Goal: Task Accomplishment & Management: Use online tool/utility

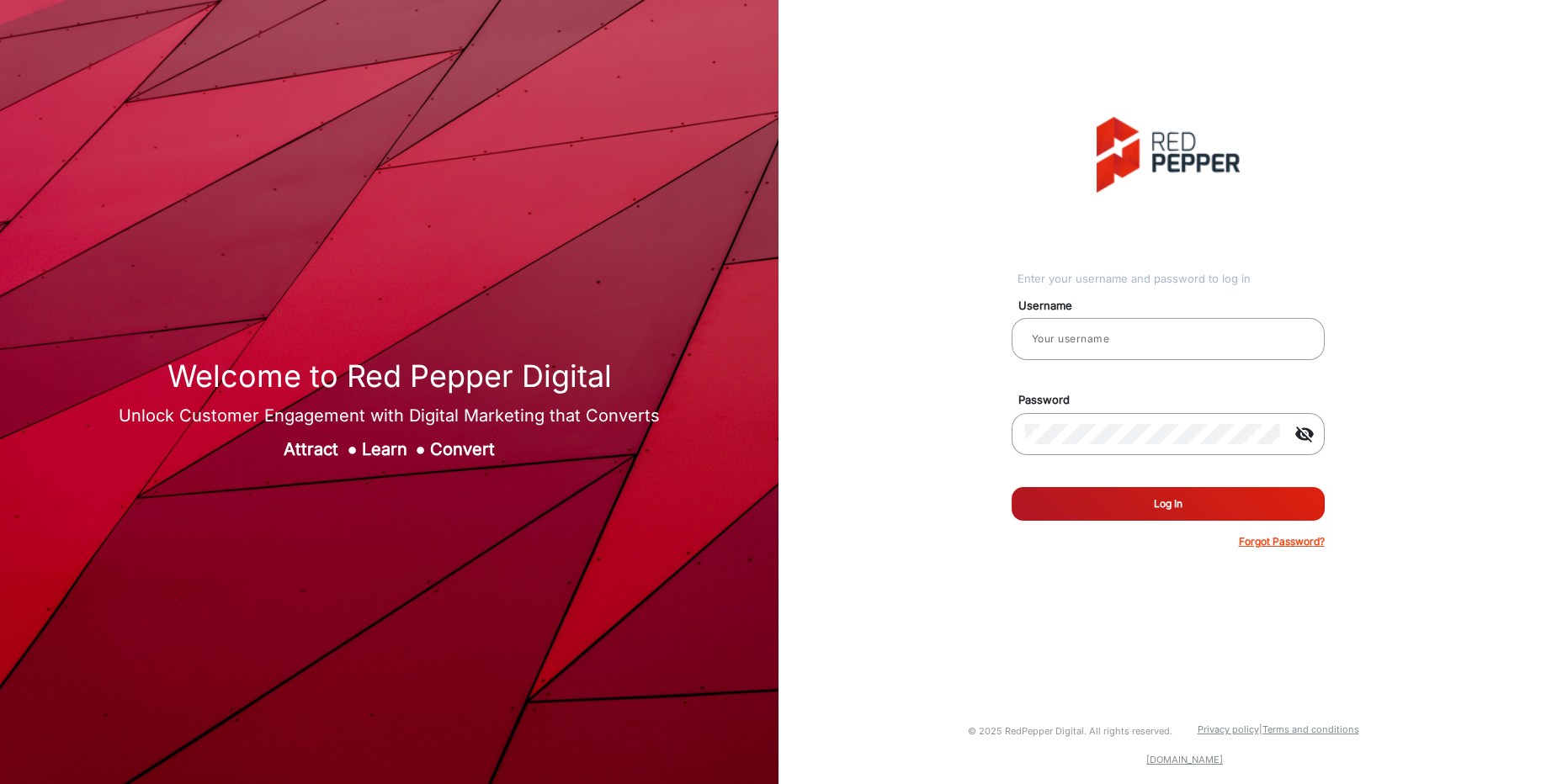
type input "[PERSON_NAME]"
click at [1176, 509] on button "Log In" at bounding box center [1168, 504] width 313 height 34
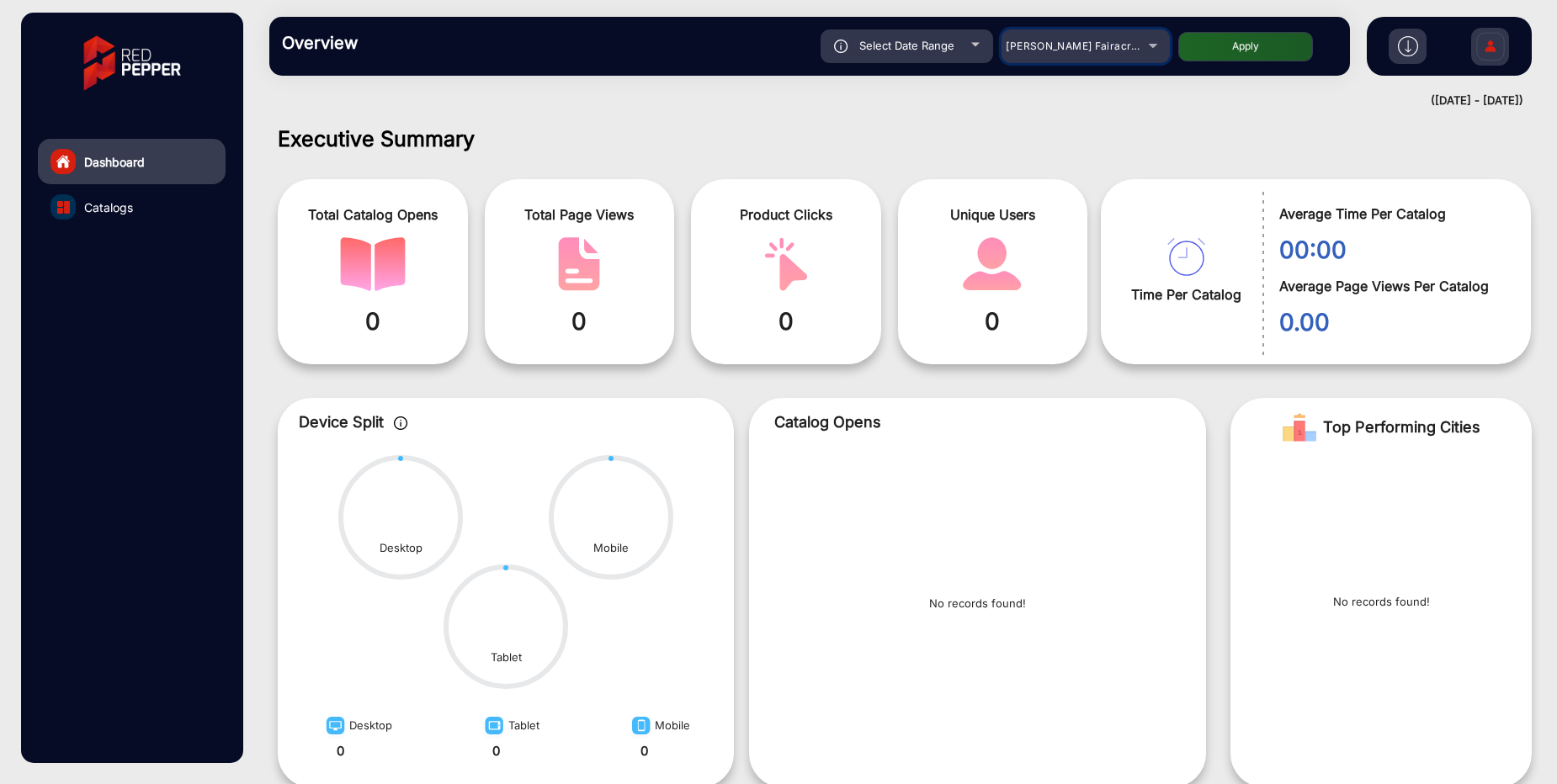
click at [1083, 44] on span "[PERSON_NAME] Fairacre Farms" at bounding box center [1089, 46] width 167 height 13
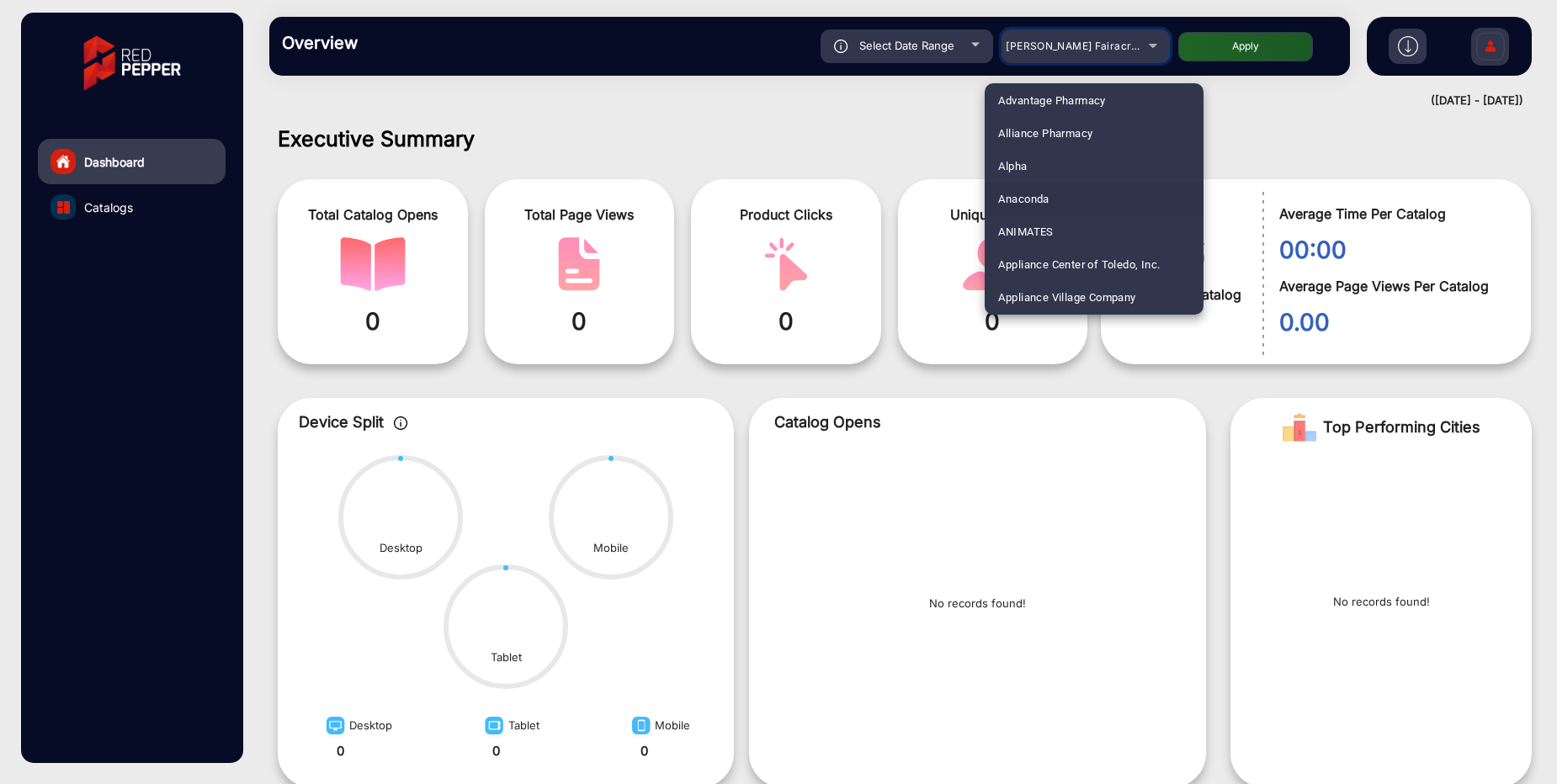
scroll to position [101, 0]
click at [1025, 300] on span "Arhaus" at bounding box center [1015, 301] width 35 height 33
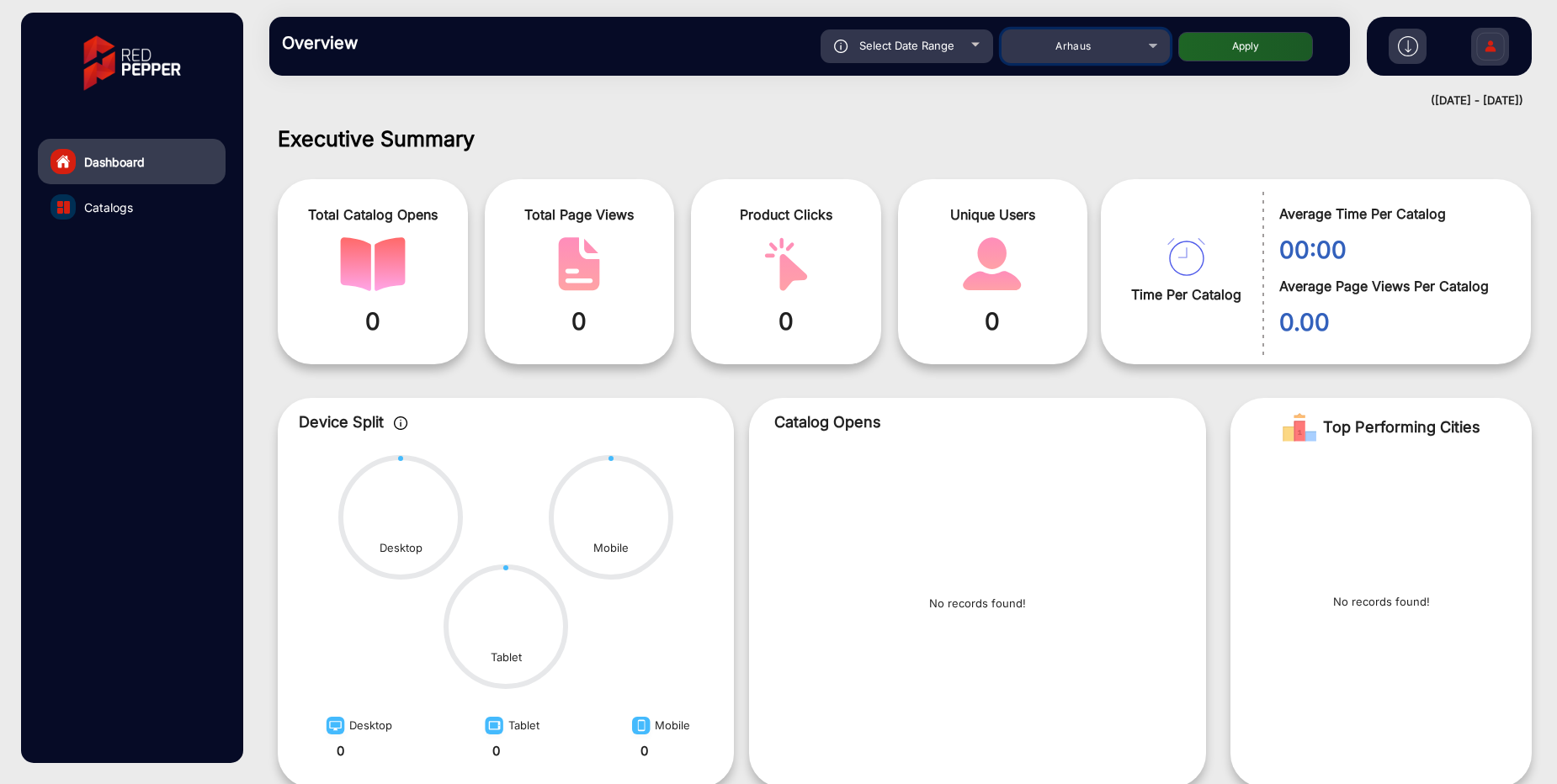
scroll to position [0, 0]
click at [1232, 63] on div "Overview Reports Understand what makes your customers tick and learn how they a…" at bounding box center [809, 46] width 1080 height 59
click at [1233, 60] on button "Apply" at bounding box center [1245, 47] width 135 height 29
type input "[DATE]"
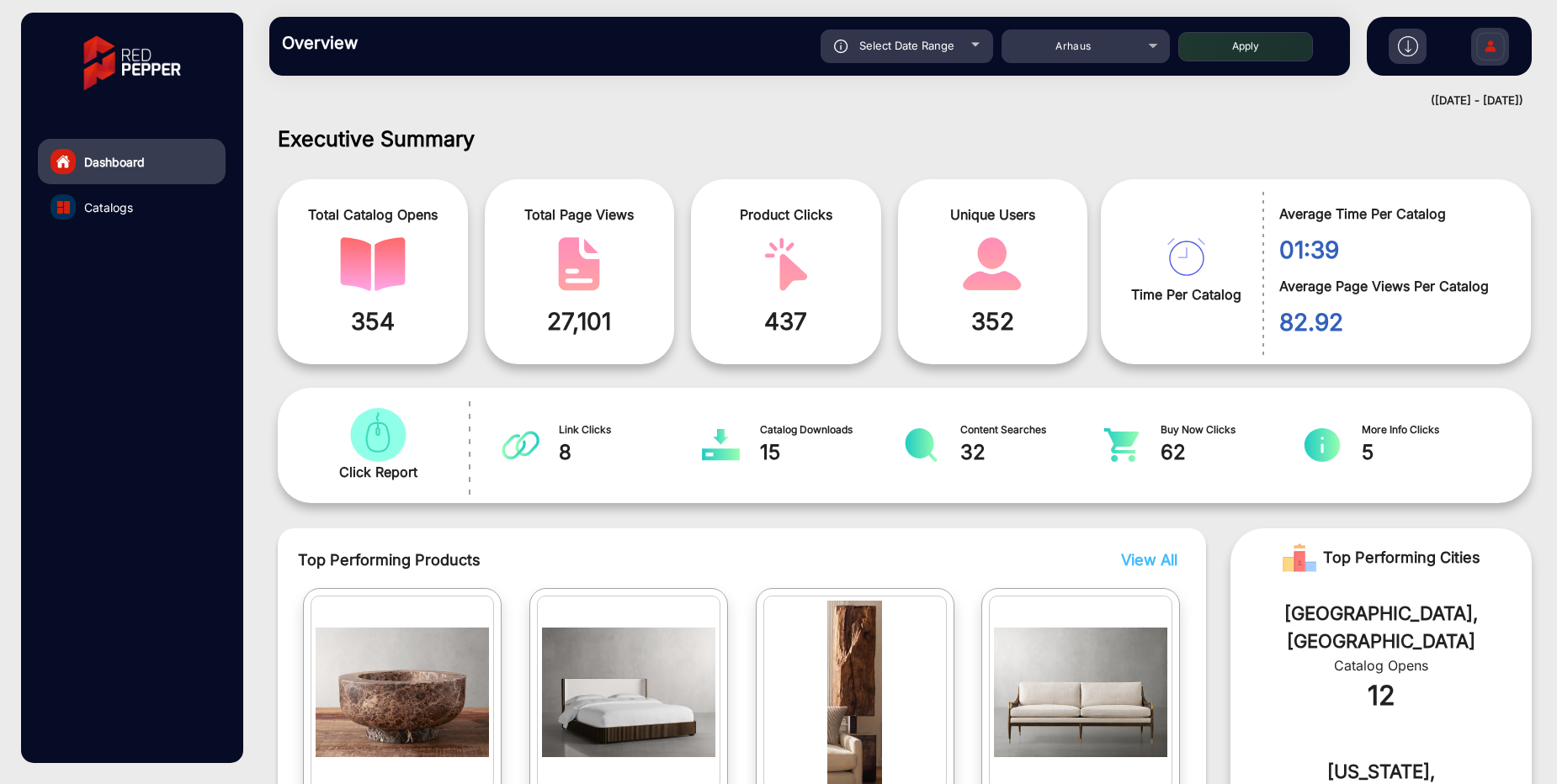
click at [896, 53] on div "Select Date Range" at bounding box center [907, 46] width 173 height 34
type input "[DATE]"
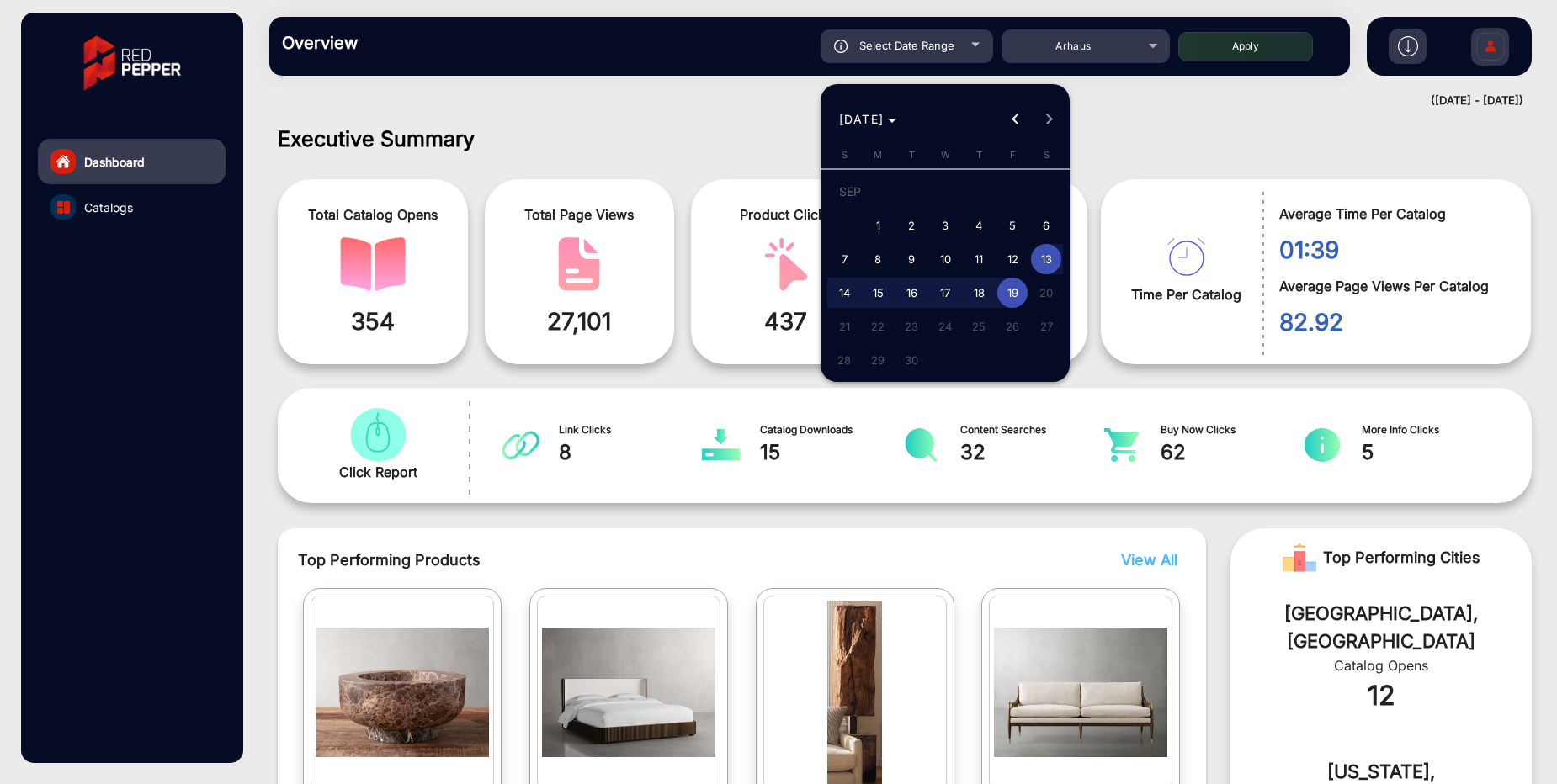
click at [880, 217] on span "1" at bounding box center [877, 225] width 30 height 30
type input "[DATE]"
click at [955, 217] on span "3" at bounding box center [944, 225] width 30 height 30
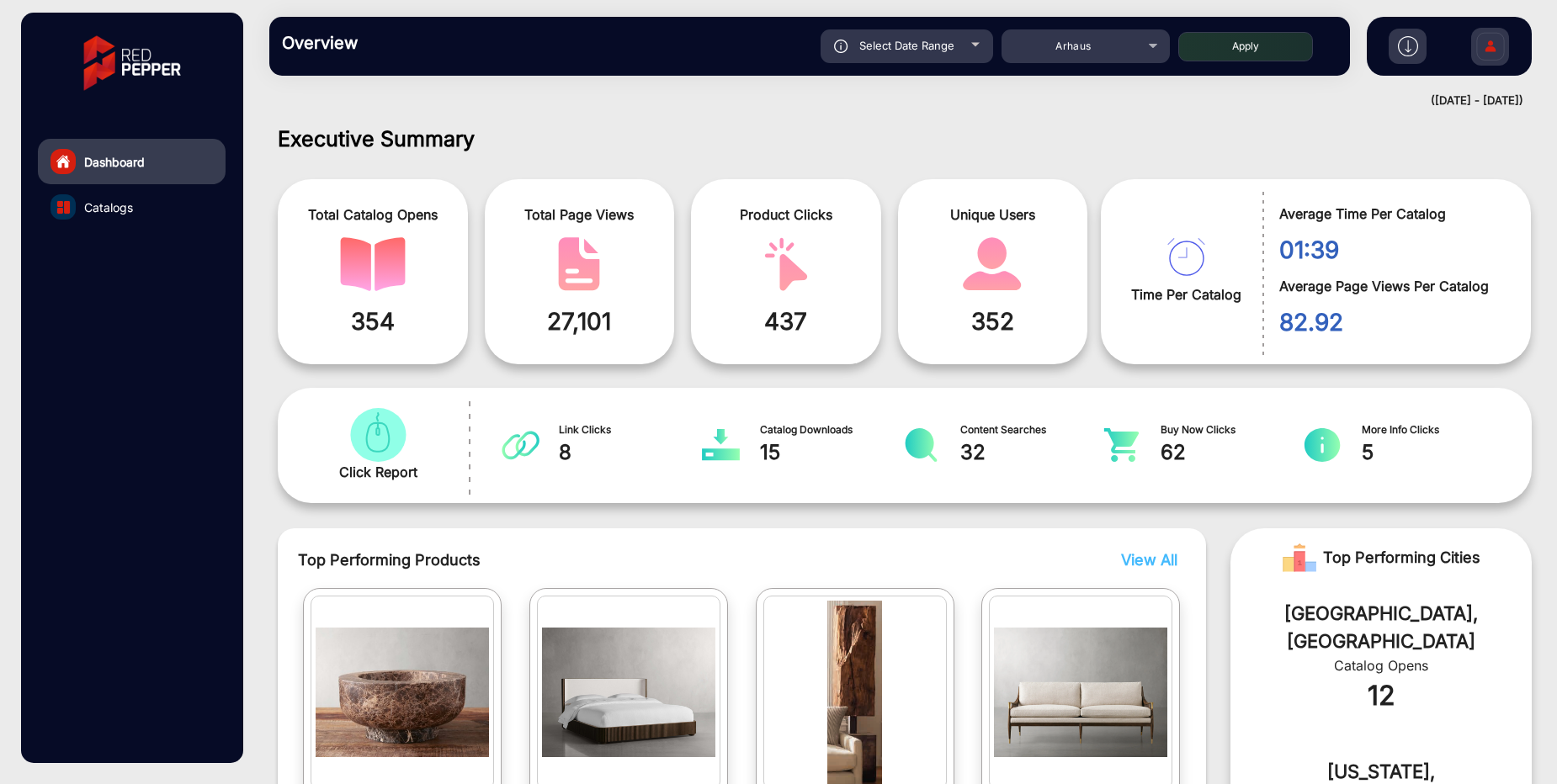
type input "[DATE]"
click at [900, 54] on div "Select Date Range" at bounding box center [907, 46] width 173 height 34
type input "[DATE]"
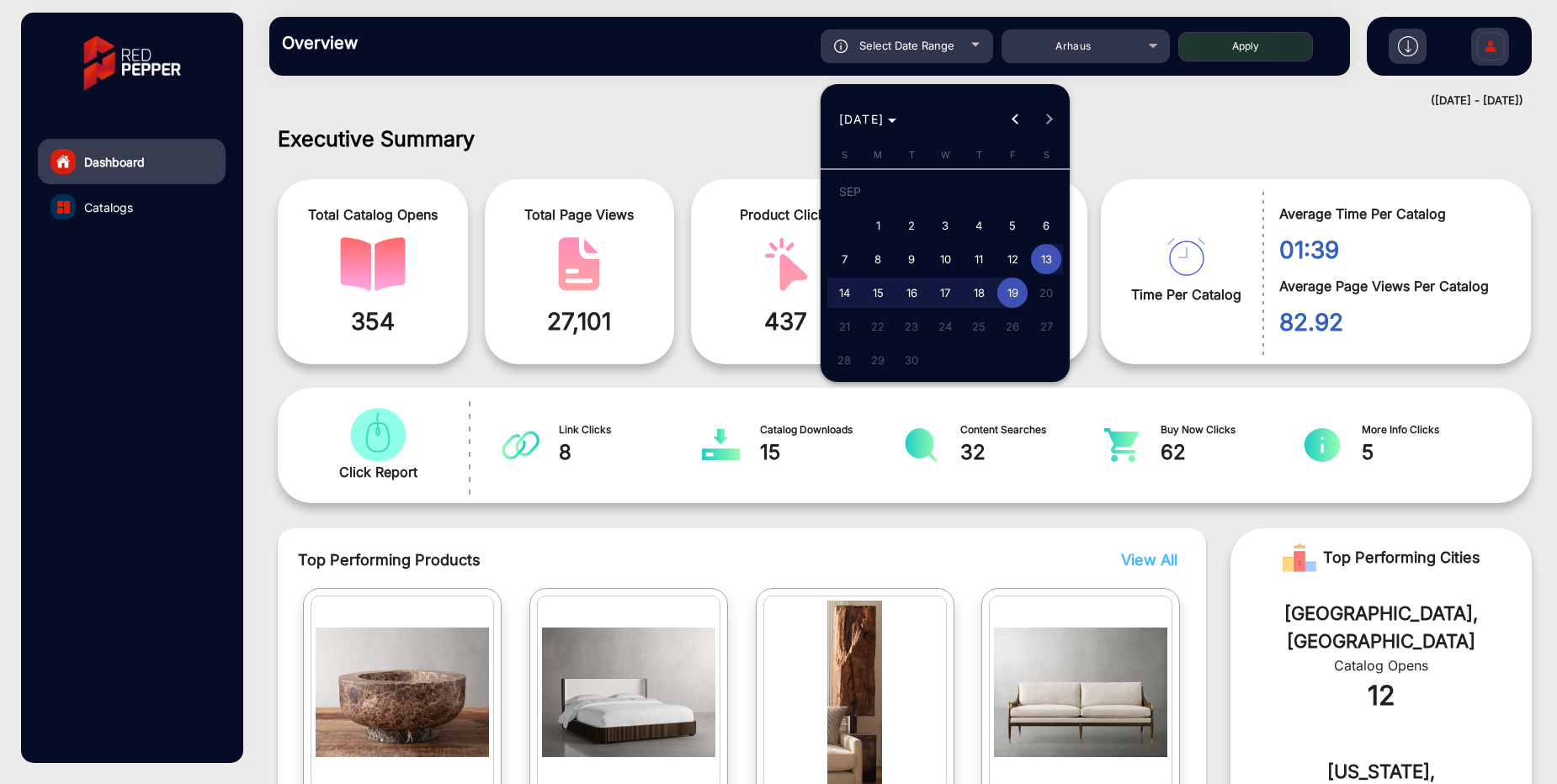
click at [874, 236] on span "1" at bounding box center [877, 225] width 30 height 30
type input "[DATE]"
click at [724, 145] on div at bounding box center [778, 392] width 1557 height 784
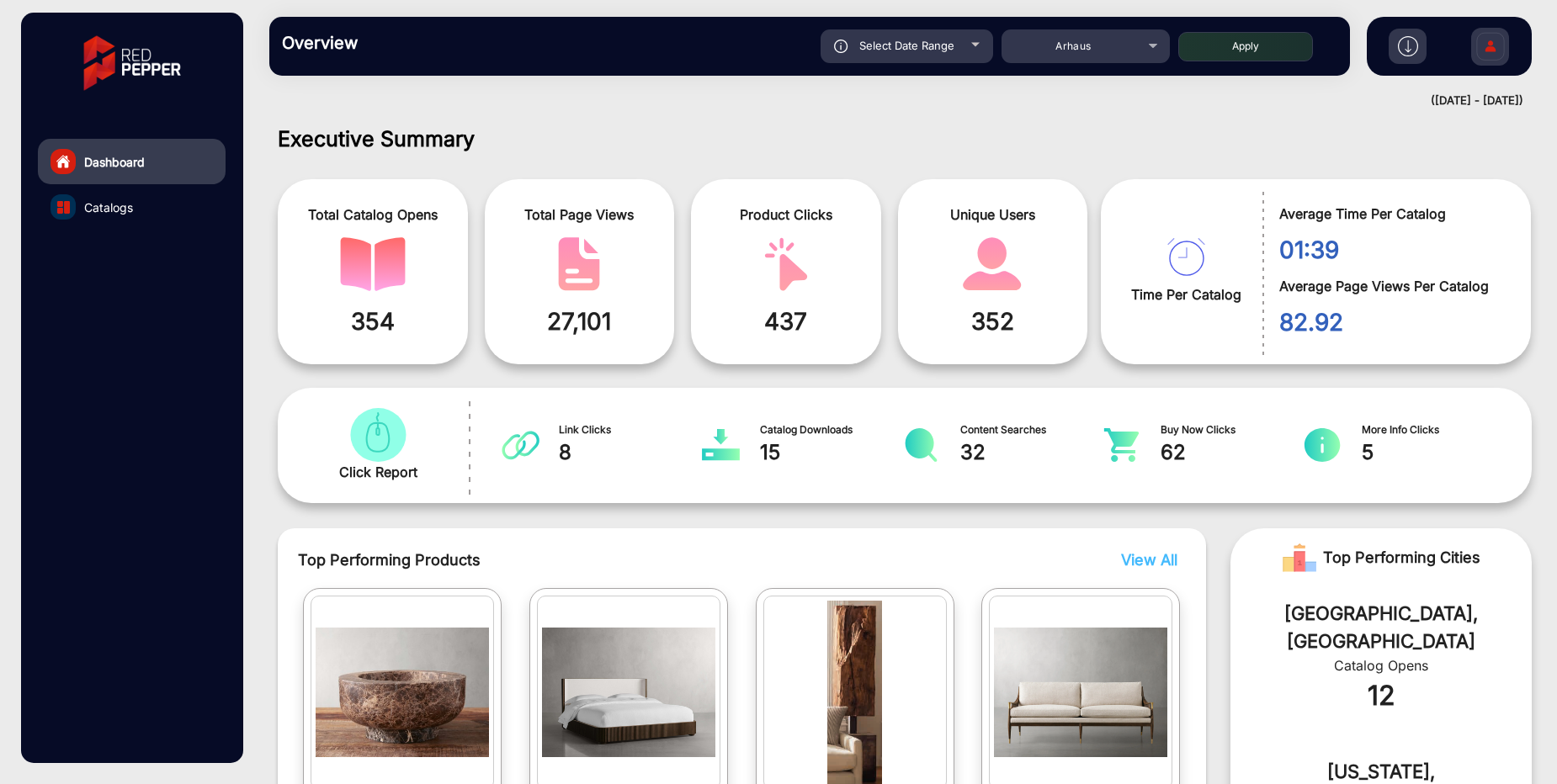
click at [102, 213] on span "Catalogs" at bounding box center [109, 208] width 49 height 17
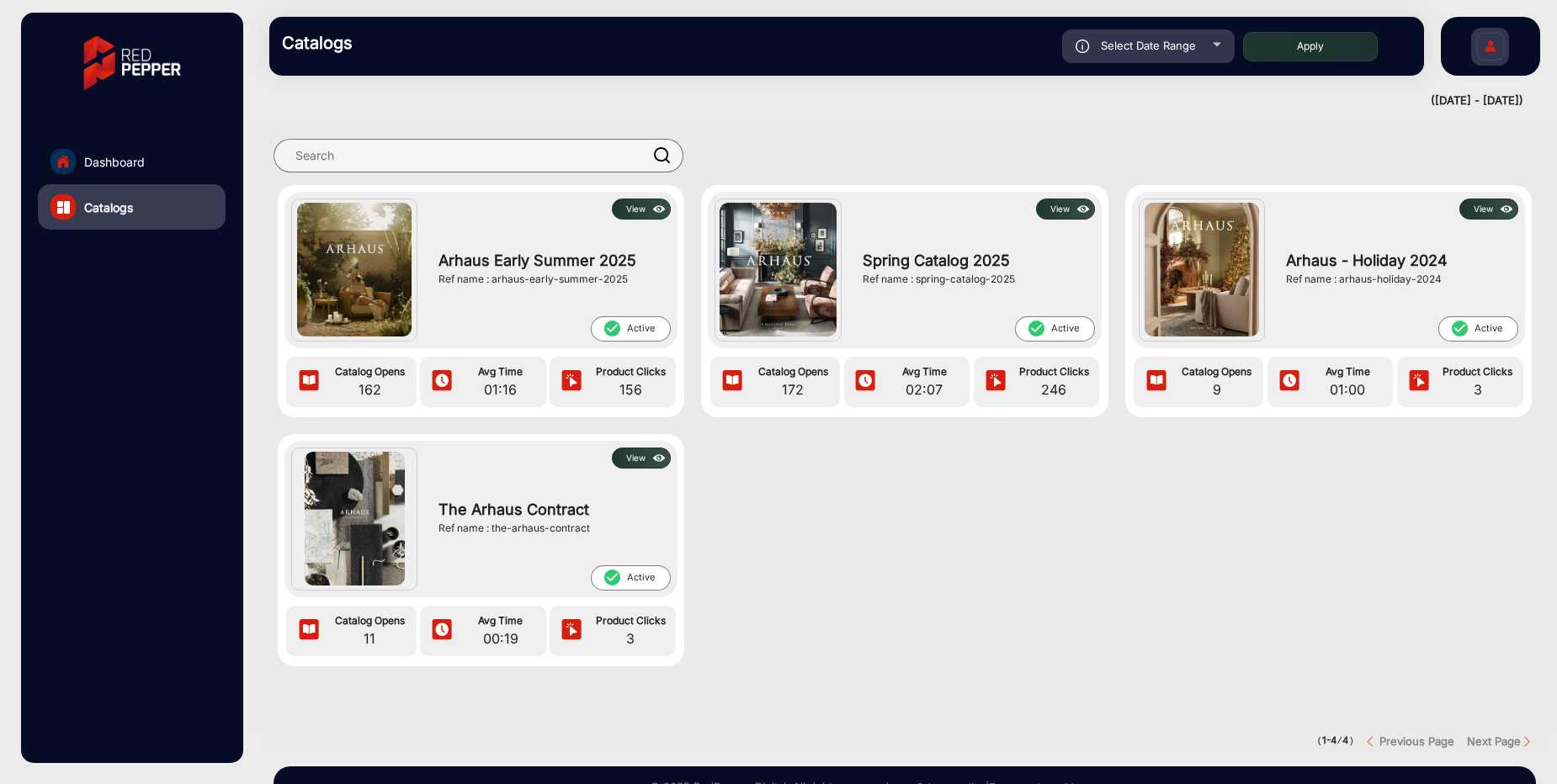
click at [638, 219] on div "Arhaus Early Summer 2025 Ref name : arhaus-early-summer-2025" at bounding box center [550, 268] width 241 height 97
click at [635, 209] on button "View" at bounding box center [641, 210] width 59 height 21
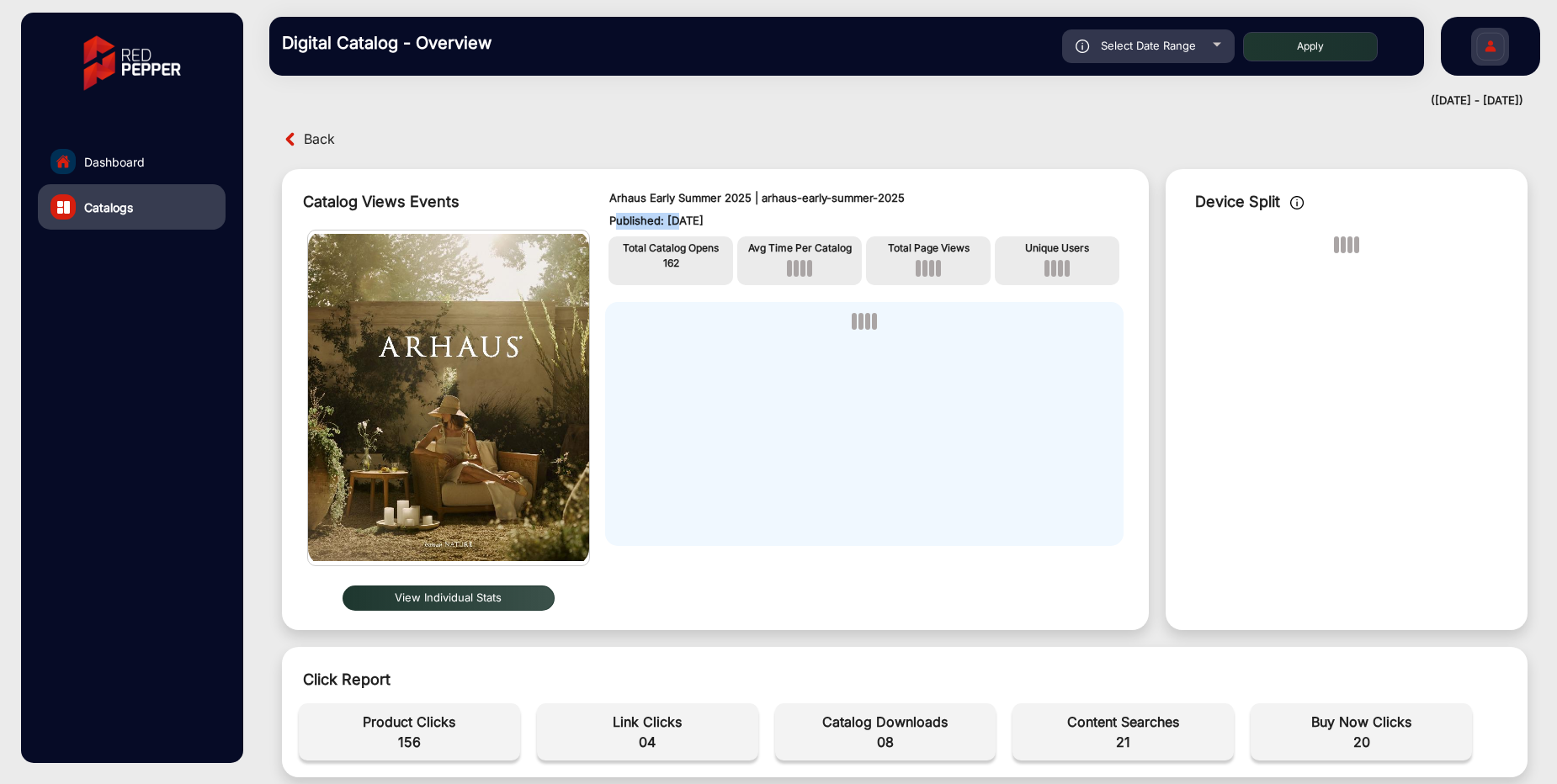
drag, startPoint x: 670, startPoint y: 217, endPoint x: 750, endPoint y: 210, distance: 80.3
click at [750, 210] on div "Arhaus Early Summer 2025 | arhaus-early-summer-2025 Published: [DATE]" at bounding box center [865, 210] width 511 height 40
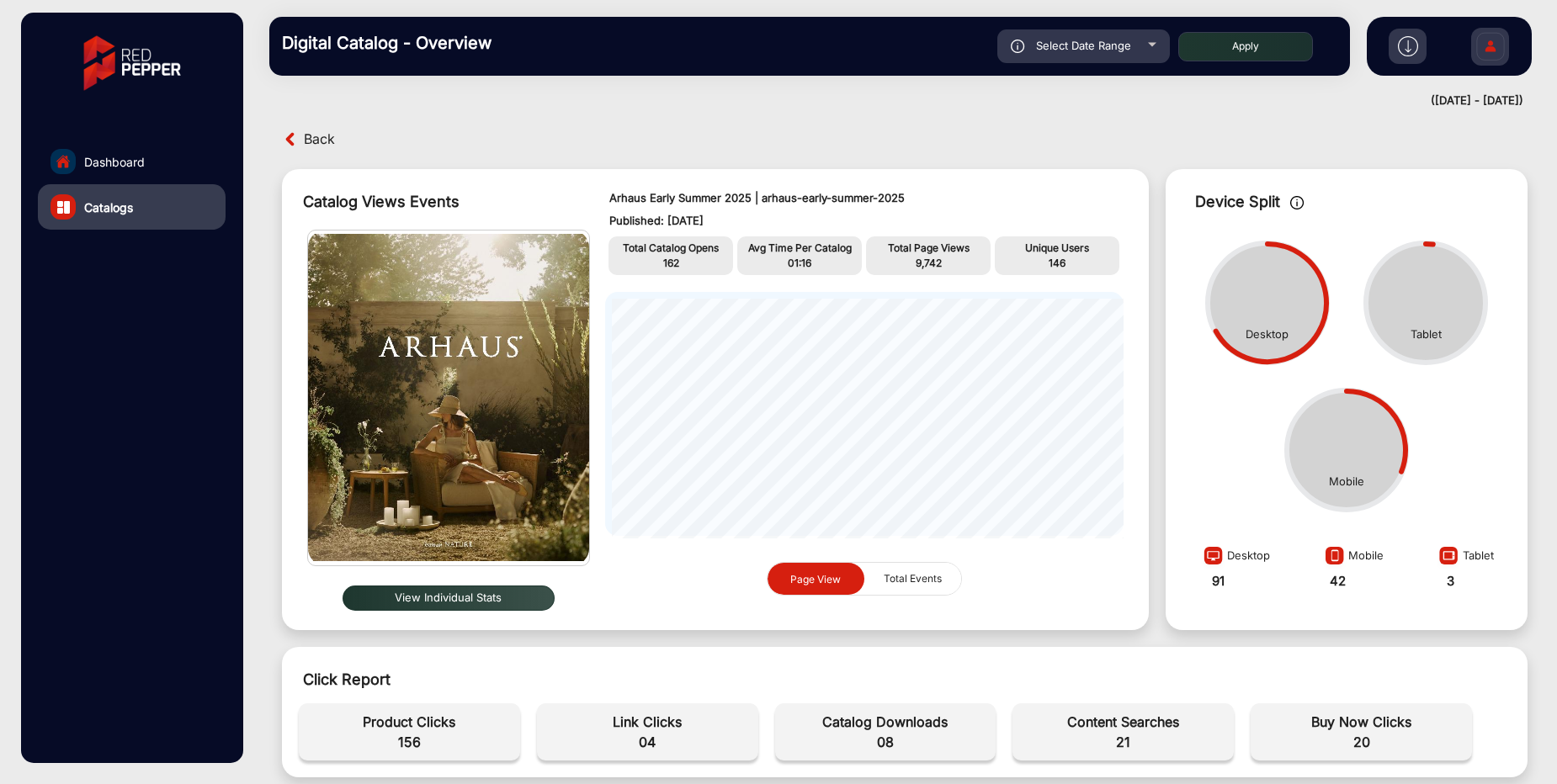
click at [1064, 49] on span "Select Date Range" at bounding box center [1083, 46] width 95 height 14
type input "[DATE]"
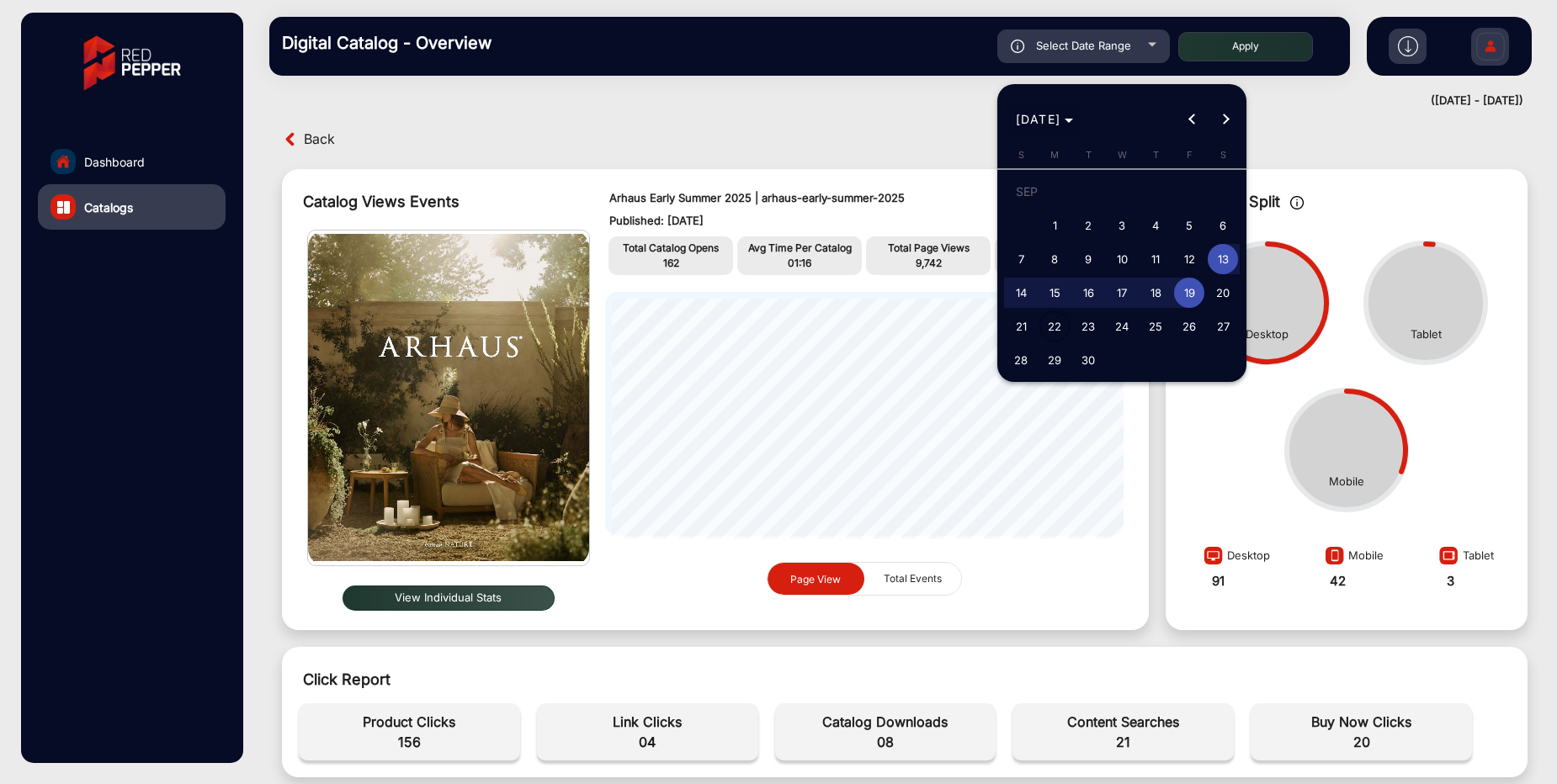
click at [1048, 130] on span "Choose month and year" at bounding box center [1044, 119] width 72 height 41
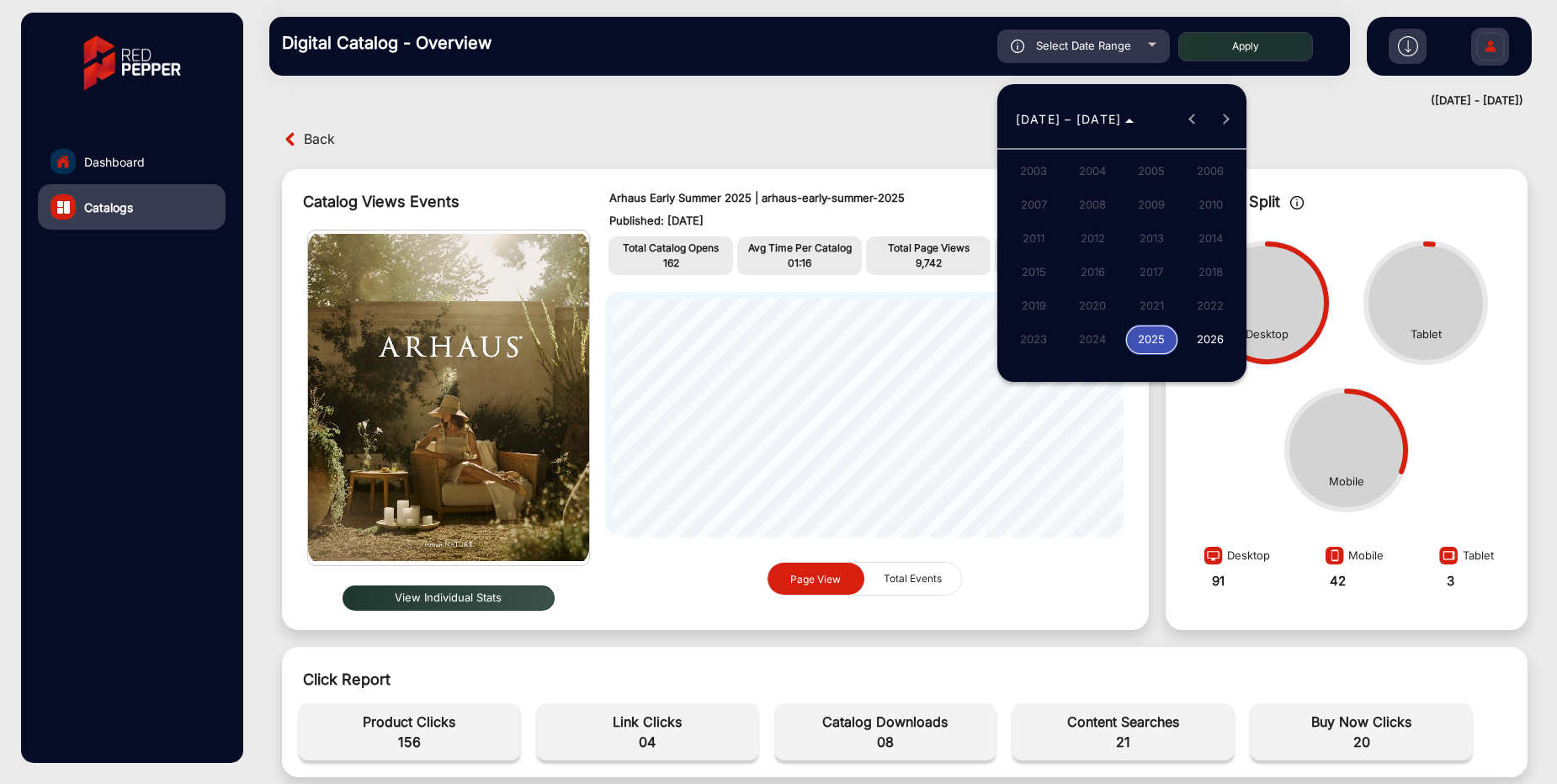
click at [1155, 340] on span "2025" at bounding box center [1151, 340] width 53 height 30
click at [1159, 212] on span "MAR" at bounding box center [1151, 205] width 53 height 30
click at [879, 142] on div at bounding box center [778, 392] width 1557 height 784
